Goal: Check status

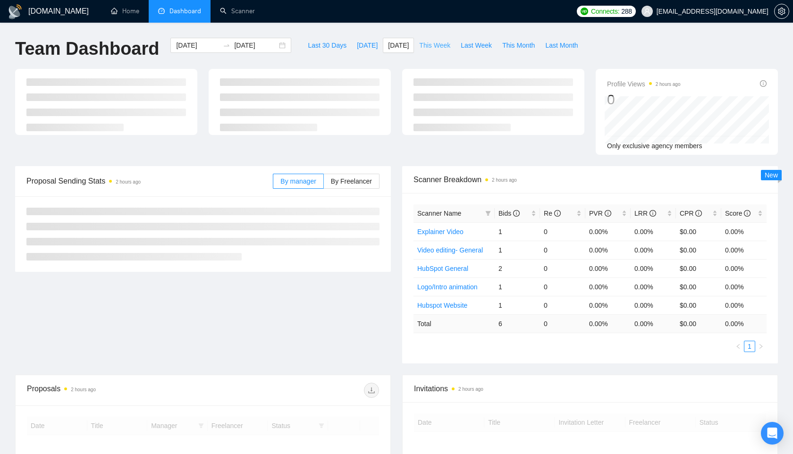
click at [431, 47] on span "This Week" at bounding box center [434, 45] width 31 height 10
type input "[DATE]"
